Goal: Navigation & Orientation: Find specific page/section

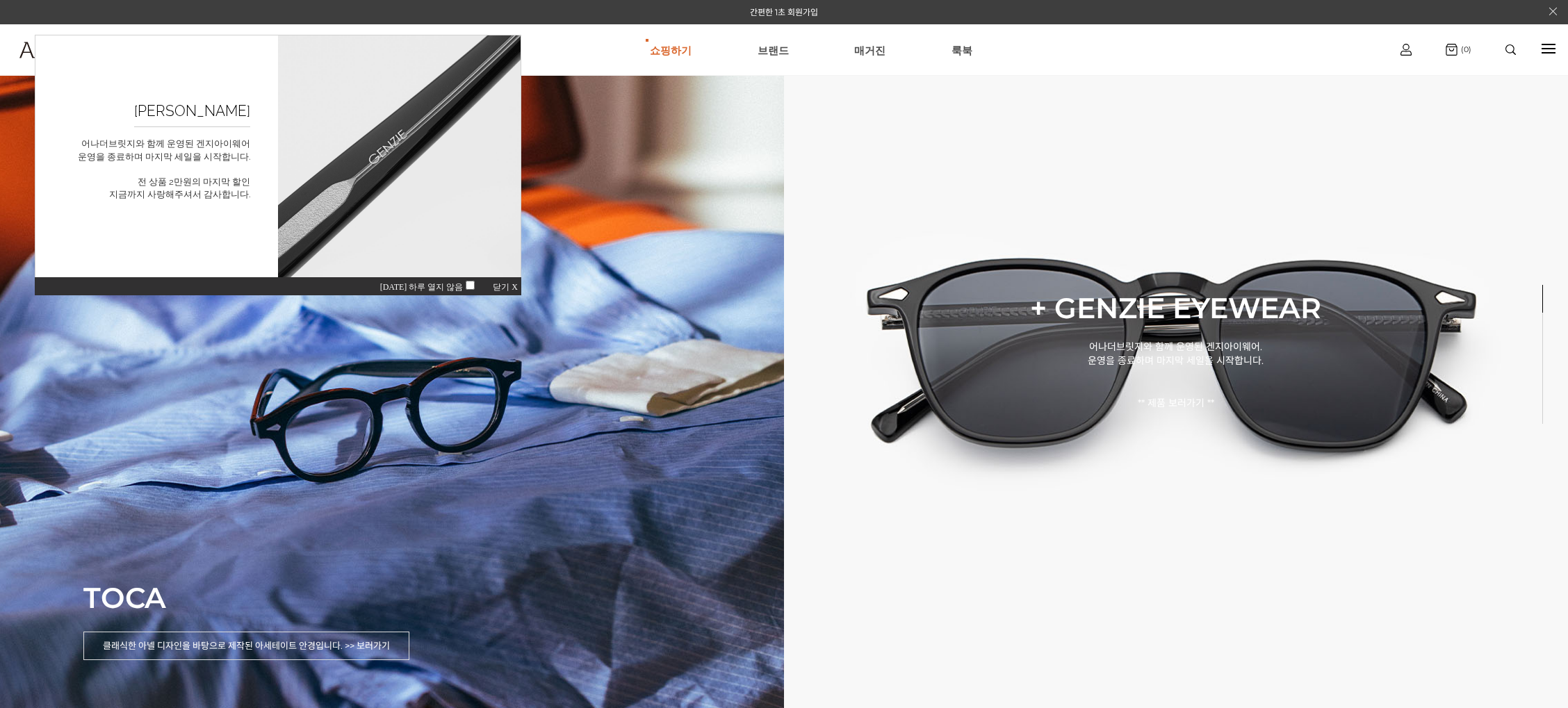
click at [509, 287] on span "닫기 X" at bounding box center [504, 286] width 25 height 10
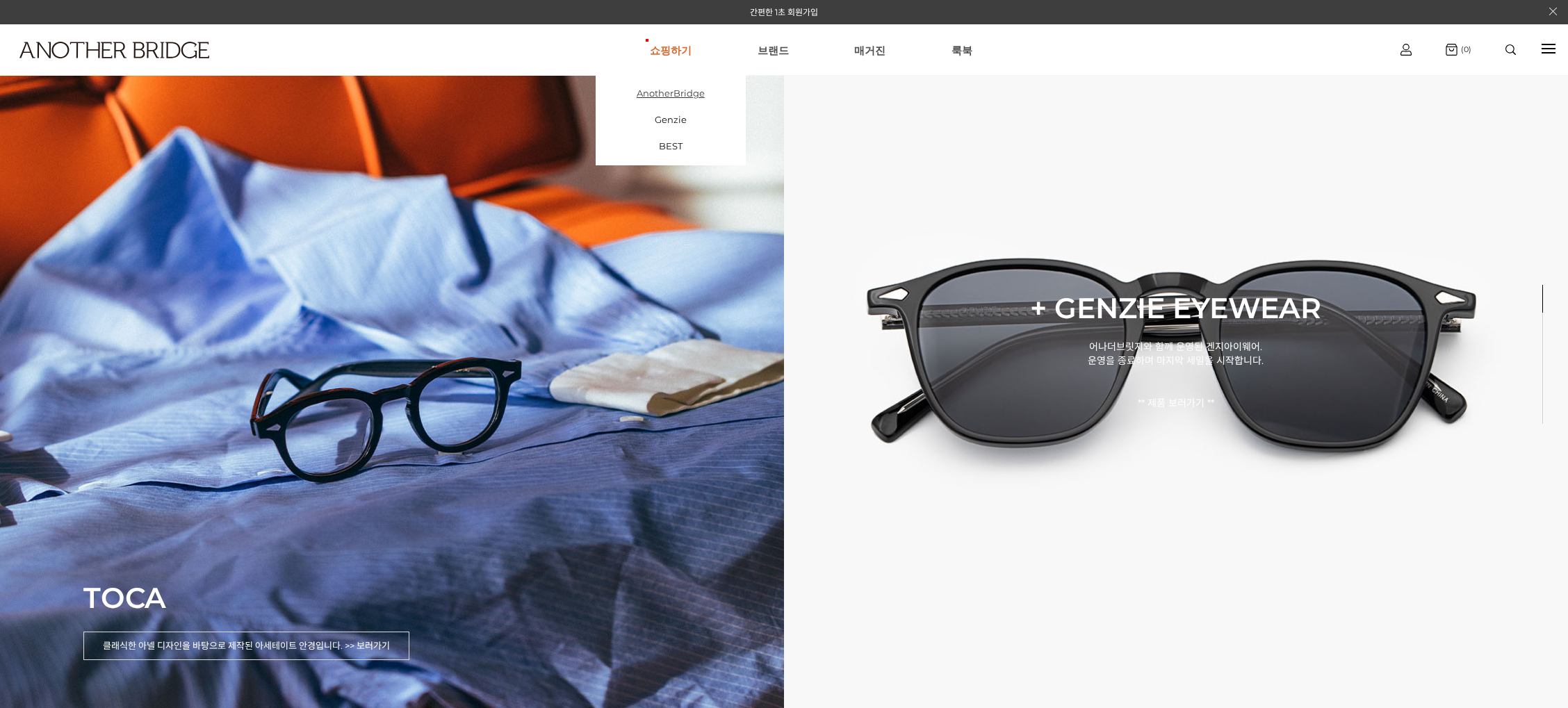
click at [662, 88] on link "AnotherBridge" at bounding box center [671, 92] width 150 height 27
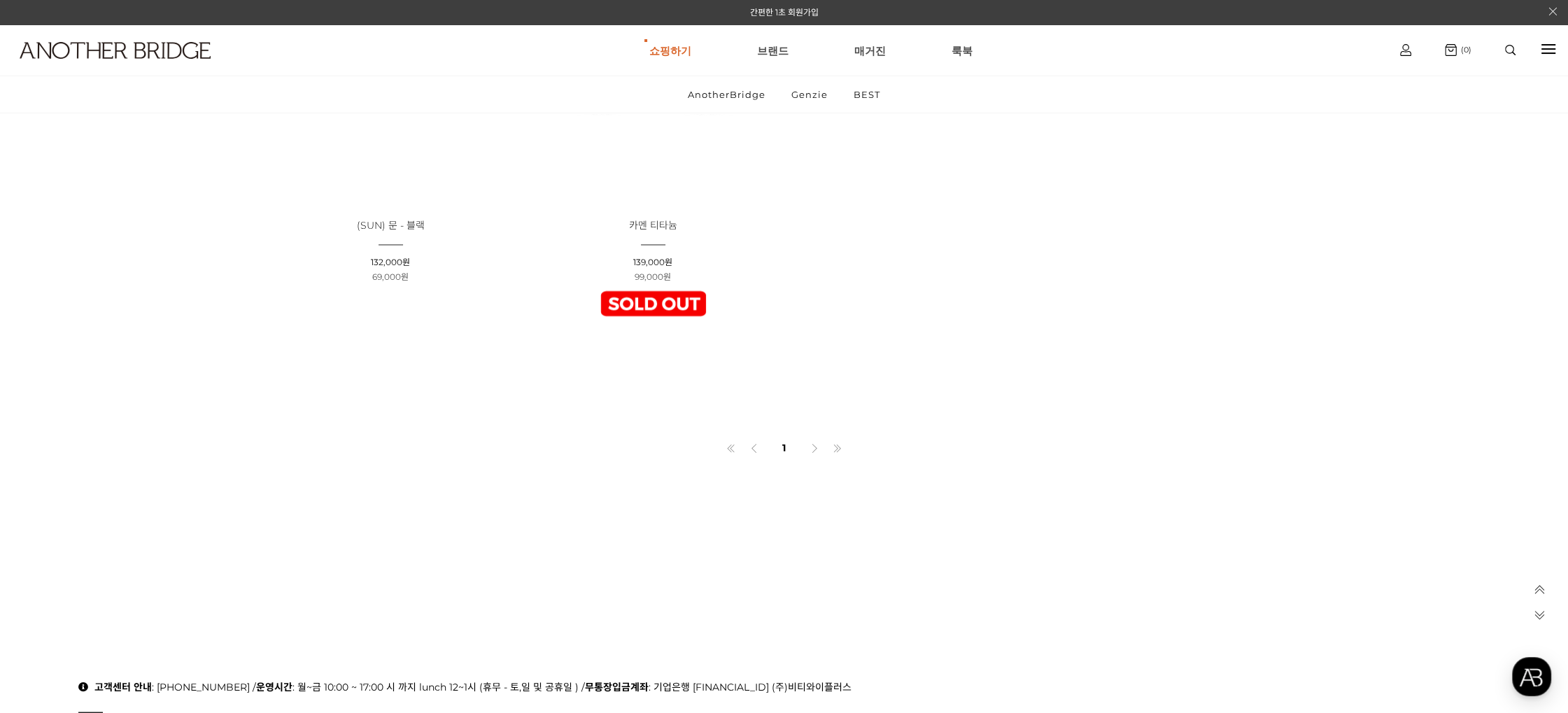
scroll to position [3287, 0]
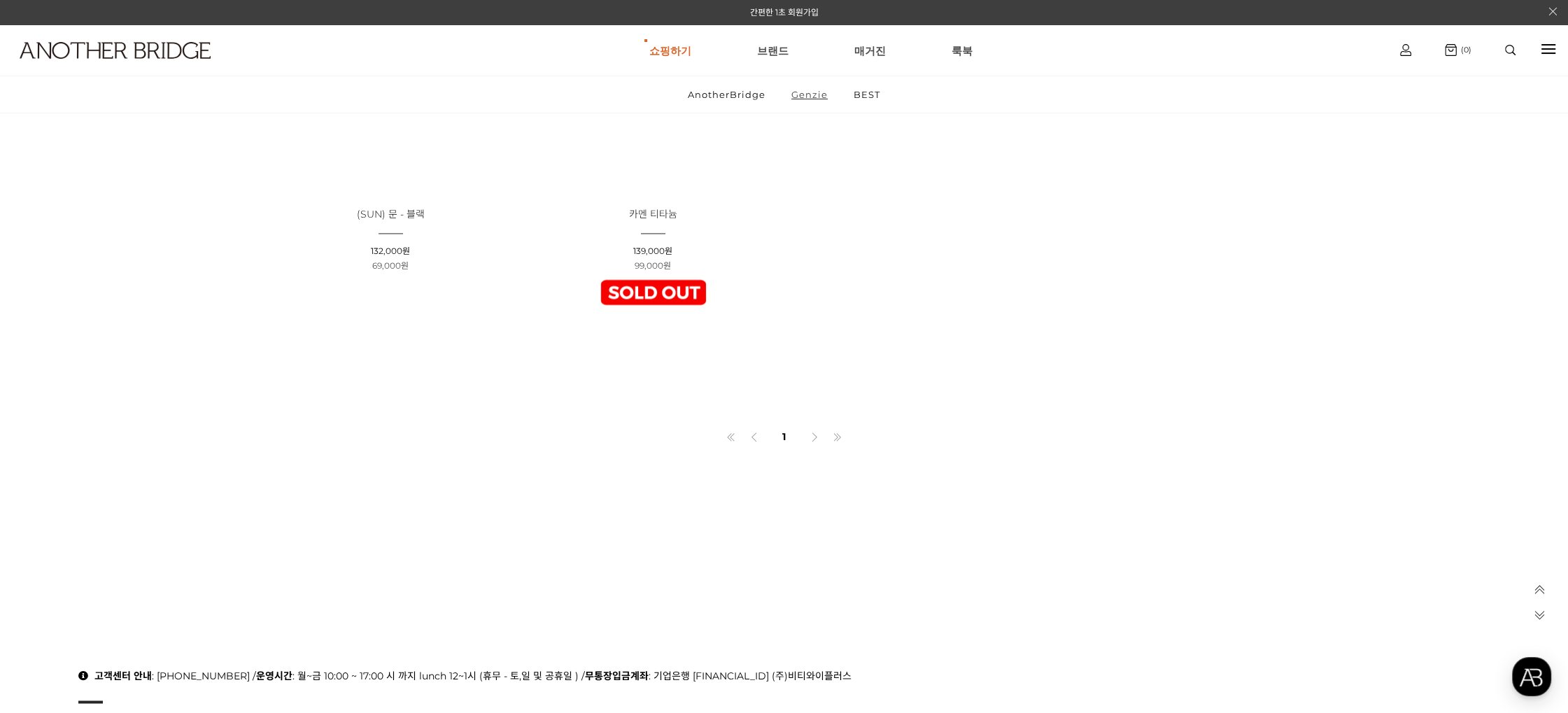
click at [796, 97] on link "Genzie" at bounding box center [809, 94] width 60 height 36
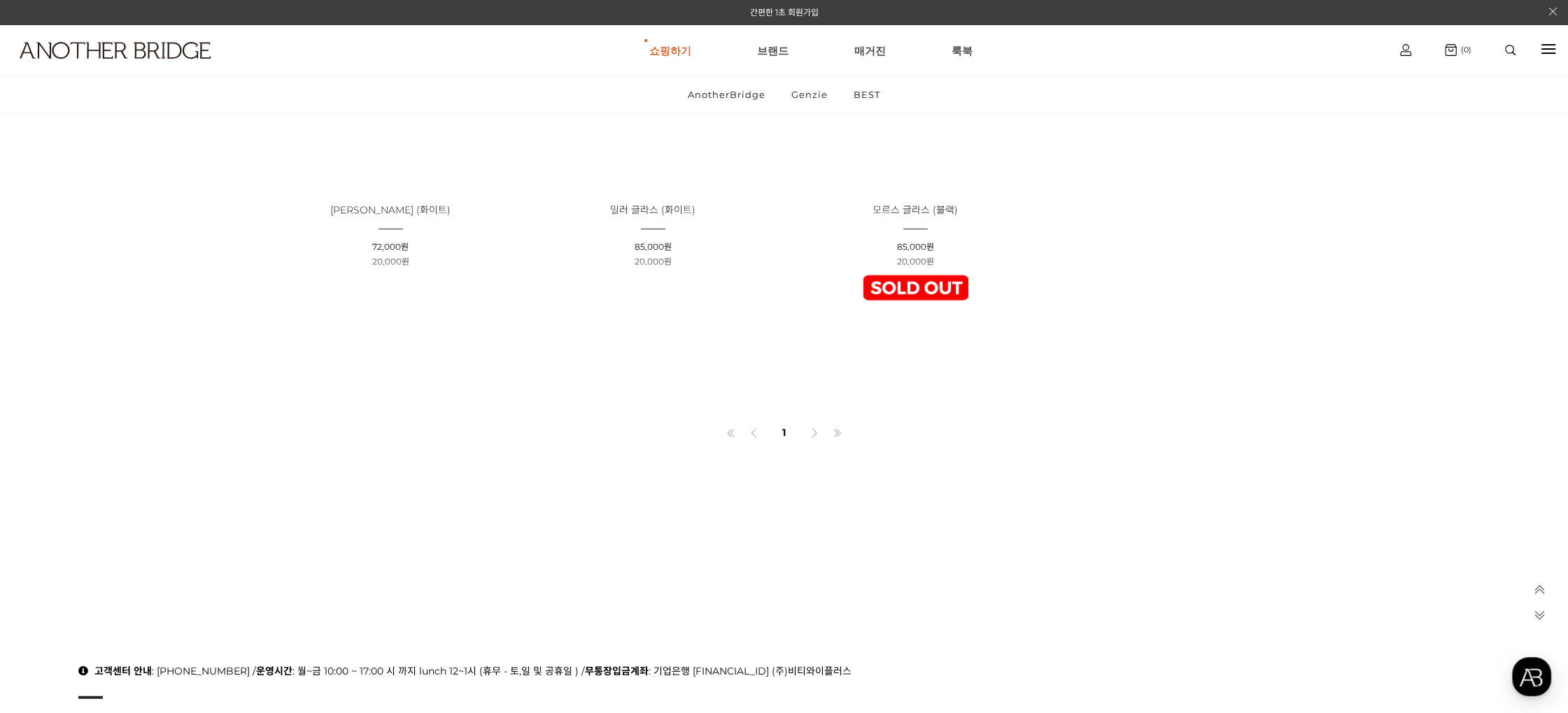
scroll to position [5105, 0]
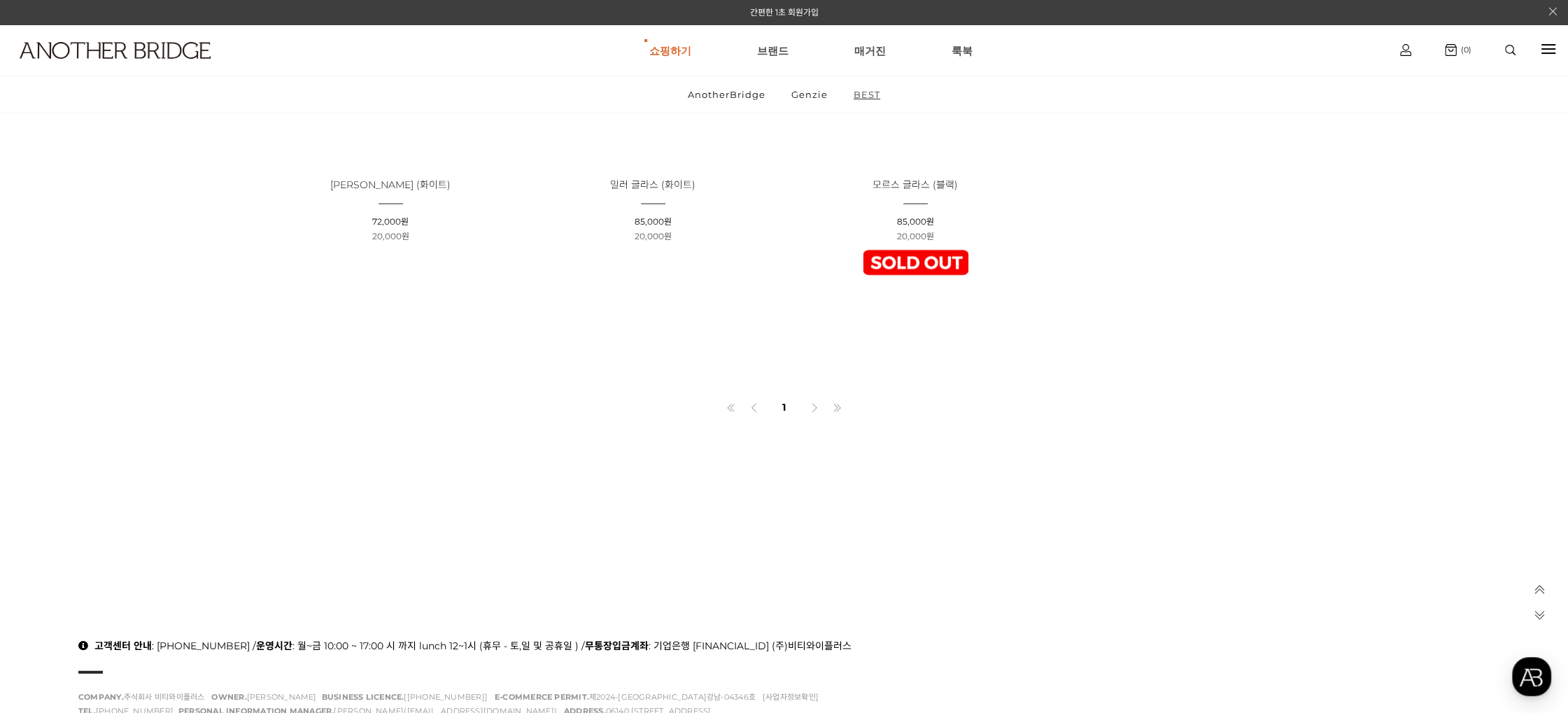
click at [862, 98] on link "BEST" at bounding box center [867, 94] width 51 height 36
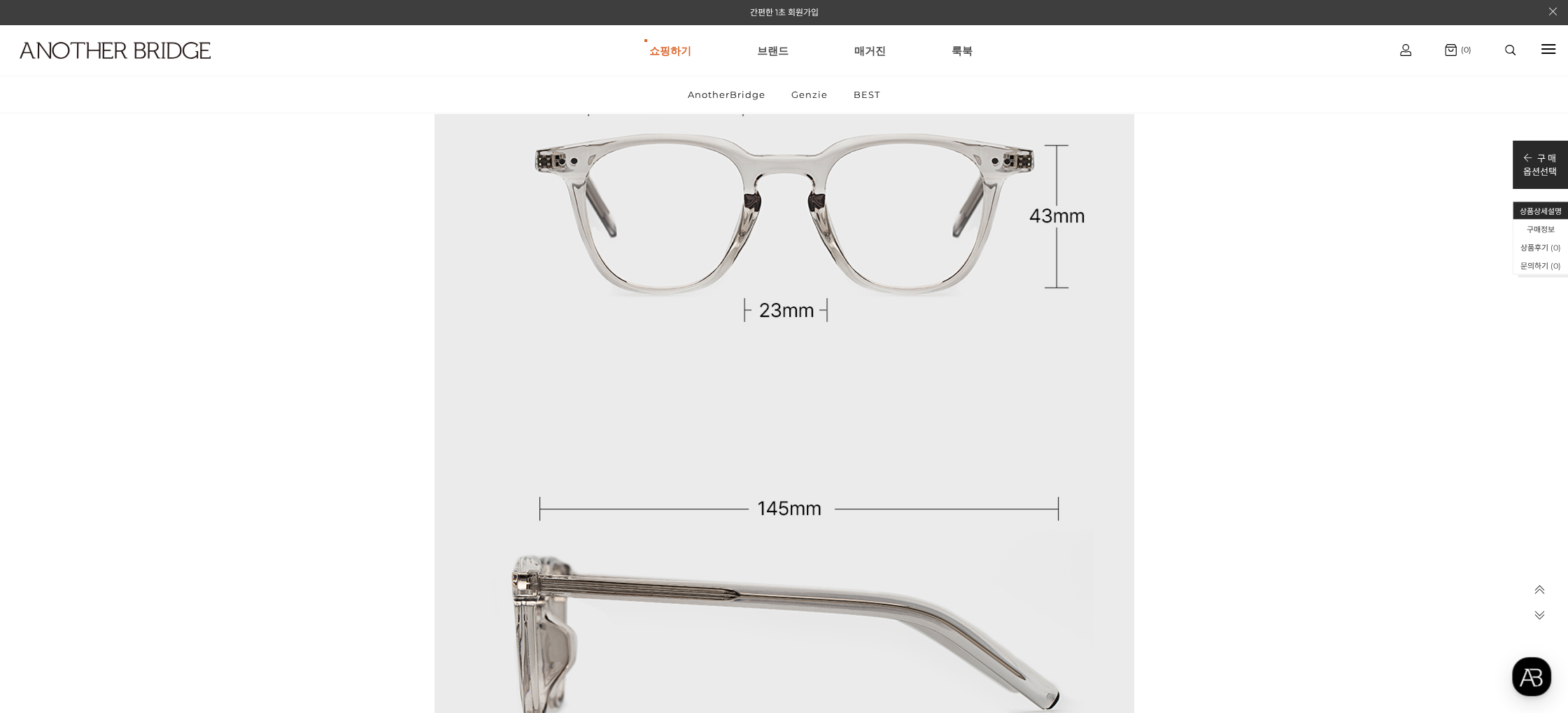
scroll to position [8532, 0]
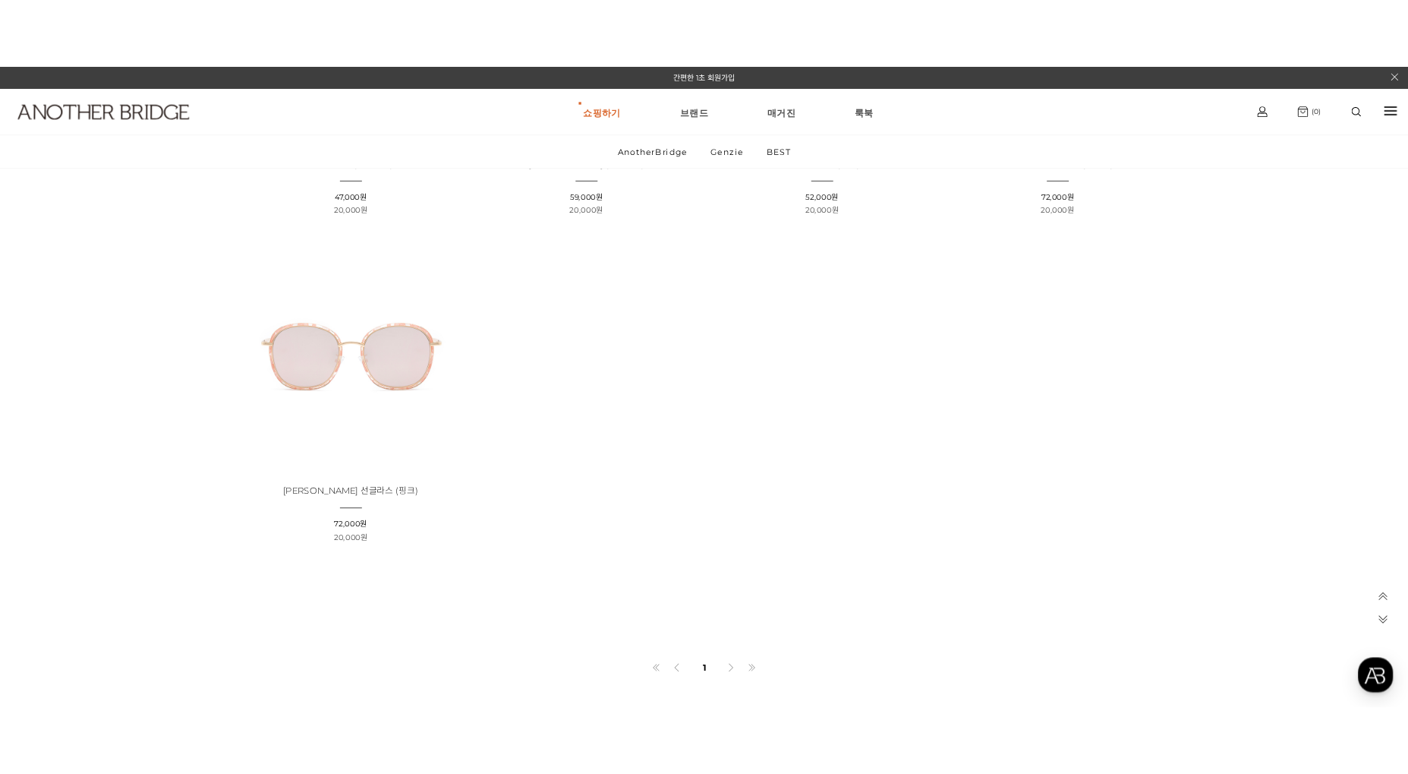
scroll to position [1291, 0]
